Goal: Information Seeking & Learning: Learn about a topic

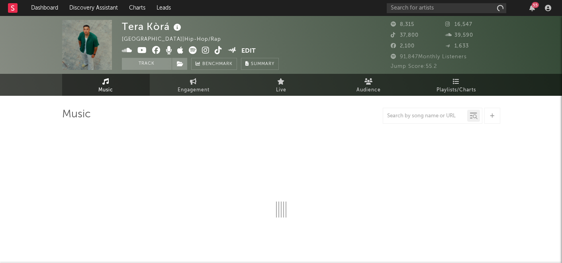
select select "1w"
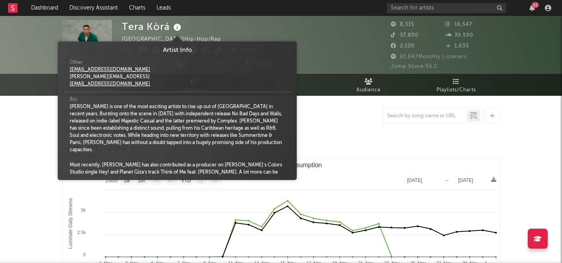
click at [178, 26] on icon at bounding box center [178, 27] width 12 height 11
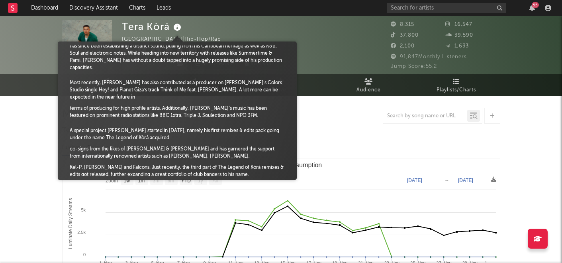
scroll to position [85, 0]
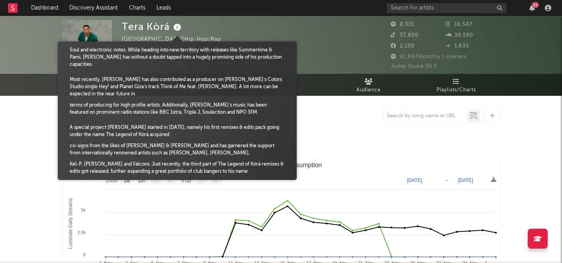
click at [216, 29] on div "Tera Kòrá [GEOGRAPHIC_DATA] | Hip-Hop/Rap Edit Track Benchmark Summary" at bounding box center [200, 45] width 157 height 50
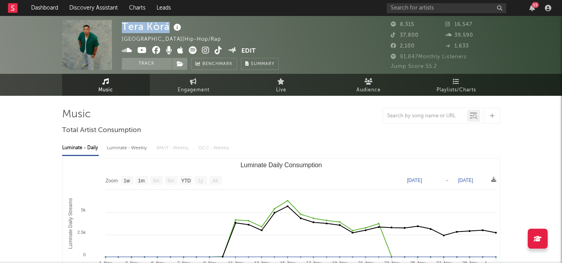
drag, startPoint x: 123, startPoint y: 27, endPoint x: 169, endPoint y: 29, distance: 45.9
click at [169, 29] on div "Tera Kòrá" at bounding box center [152, 26] width 61 height 13
copy div "Tera Kòrá"
click at [178, 29] on icon at bounding box center [178, 27] width 12 height 11
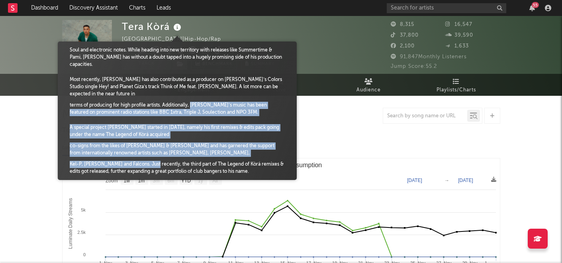
drag, startPoint x: 193, startPoint y: 98, endPoint x: 154, endPoint y: 159, distance: 72.9
click at [154, 159] on div "Bio [PERSON_NAME] is one of the most exciting artists to rise up out of [GEOGRA…" at bounding box center [177, 95] width 227 height 176
copy div "[PERSON_NAME]’s music has been featured on prominent radio stations like BBC 1x…"
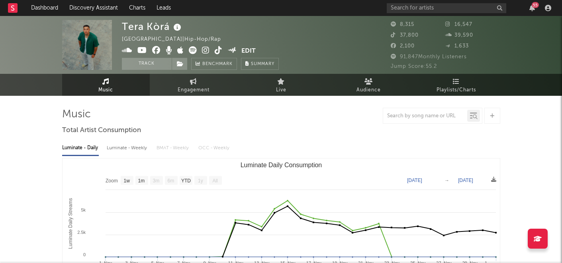
click at [304, 40] on div "Tera Kòrá [GEOGRAPHIC_DATA] | Hip-Hop/Rap Edit Track Benchmark Summary" at bounding box center [251, 45] width 259 height 50
